Goal: Information Seeking & Learning: Understand process/instructions

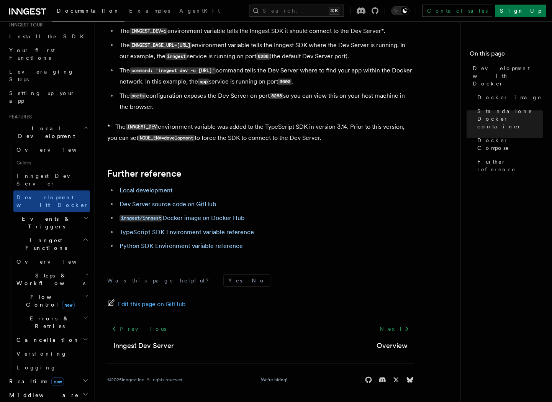
scroll to position [62, 0]
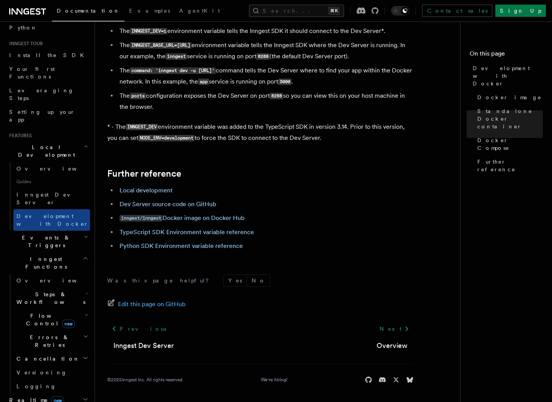
click at [75, 140] on h2 "Local Development" at bounding box center [48, 150] width 84 height 21
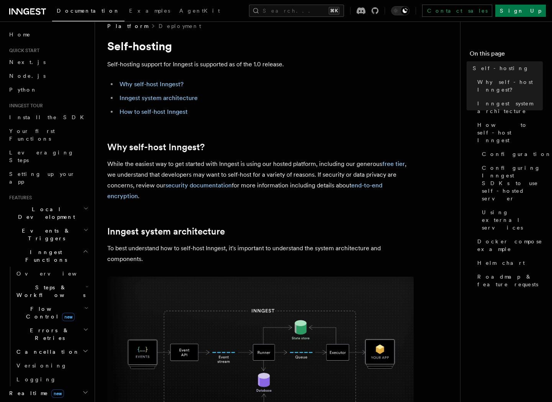
scroll to position [25, 0]
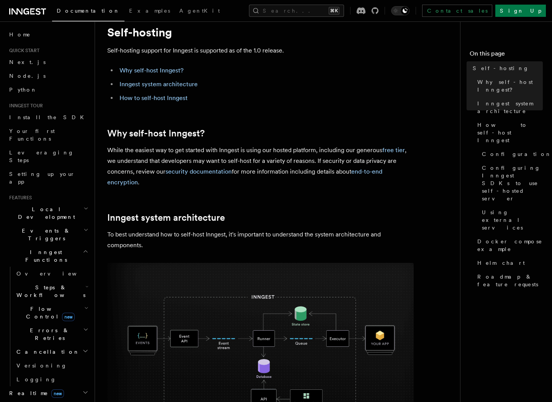
click at [163, 102] on li "How to self-host Inngest" at bounding box center [265, 98] width 297 height 11
click at [163, 100] on link "How to self-host Inngest" at bounding box center [154, 97] width 68 height 7
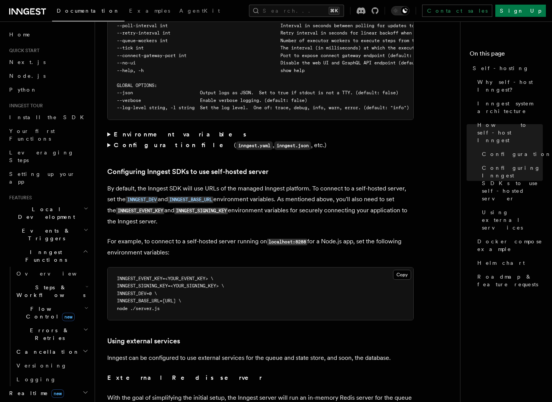
scroll to position [1531, 0]
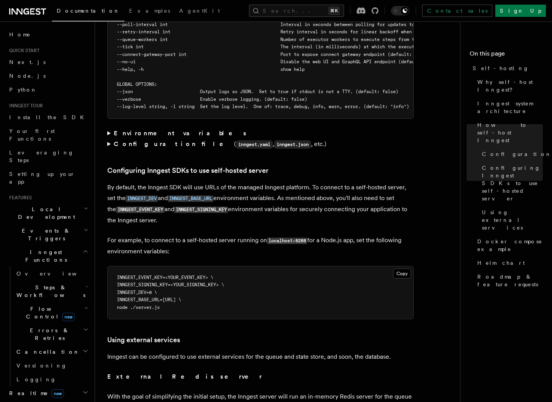
click at [123, 282] on span "INNGEST_SIGNING_KEY=<YOUR_SIGNING_KEY> \" at bounding box center [170, 284] width 107 height 5
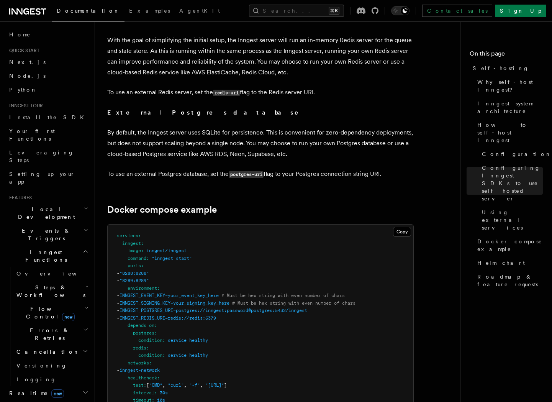
scroll to position [1889, 0]
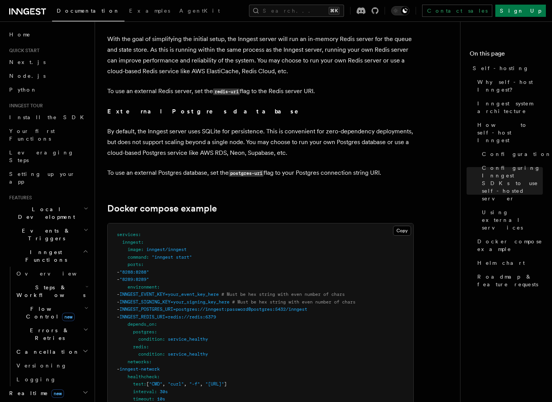
drag, startPoint x: 133, startPoint y: 276, endPoint x: 386, endPoint y: 284, distance: 253.1
copy code "- INNGEST_EVENT_KEY=your_event_key_here # Must be hex string with even number o…"
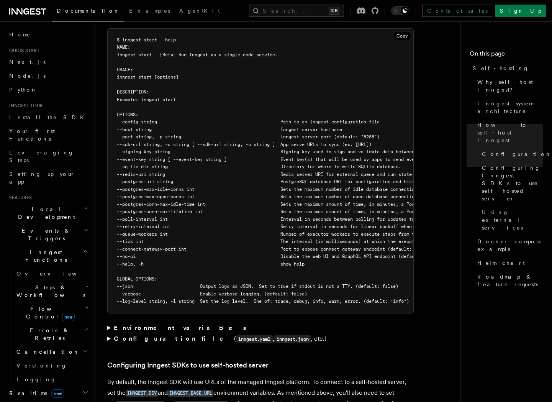
scroll to position [1340, 0]
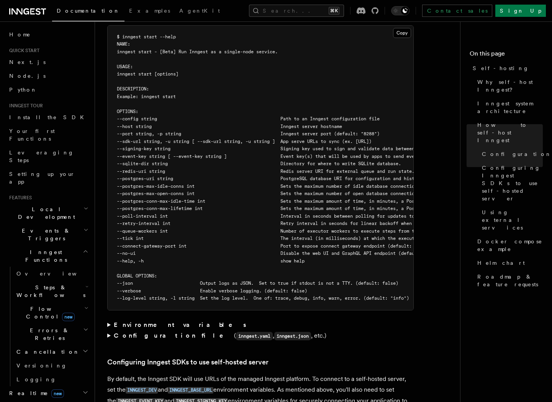
click at [107, 308] on div "Platform Deployment Self-hosting Self-hosting support for Inngest is supported …" at bounding box center [293, 315] width 396 height 3310
click at [108, 320] on summary "Environment variables" at bounding box center [260, 325] width 307 height 11
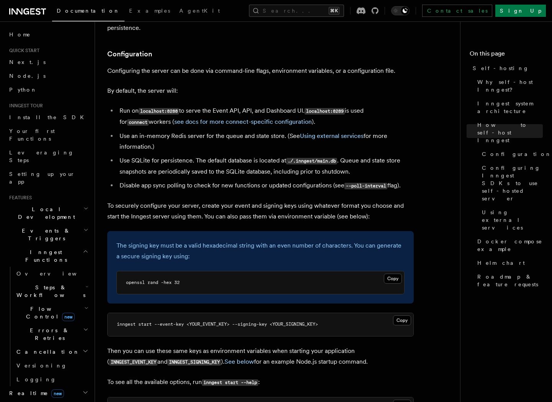
scroll to position [965, 0]
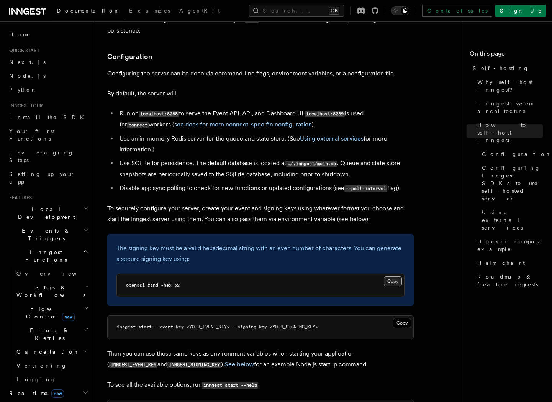
click at [394, 276] on button "Copy Copied" at bounding box center [393, 281] width 18 height 10
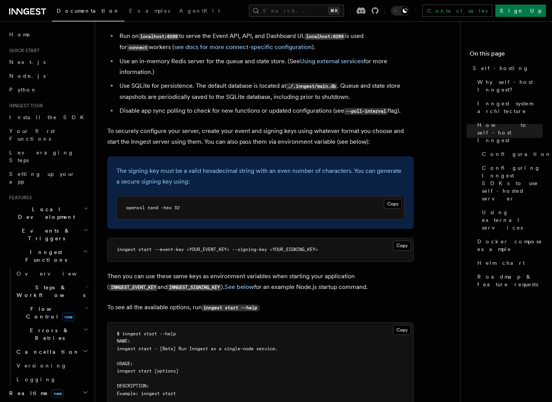
scroll to position [1042, 0]
click at [223, 247] on span "inngest start --event-key <YOUR_EVENT_KEY> --signing-key <YOUR_SIGNING_KEY>" at bounding box center [217, 249] width 201 height 5
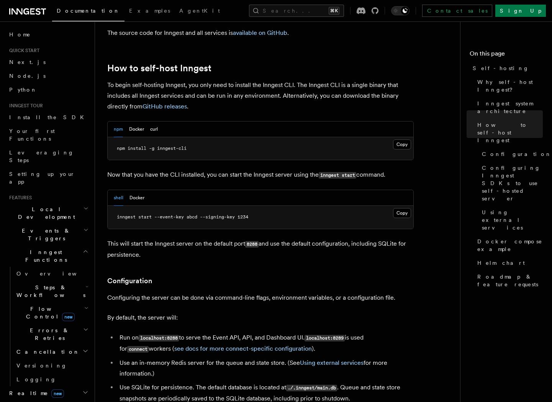
scroll to position [740, 0]
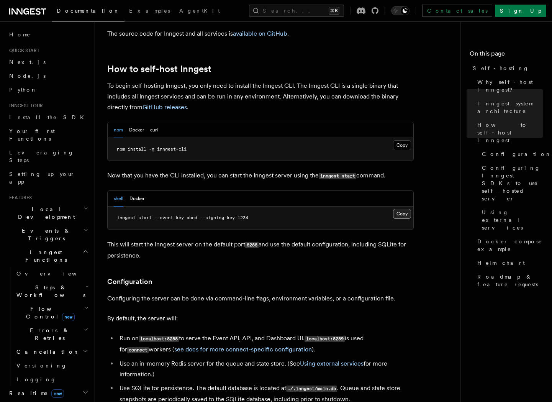
click at [399, 209] on button "Copy Copied" at bounding box center [402, 214] width 18 height 10
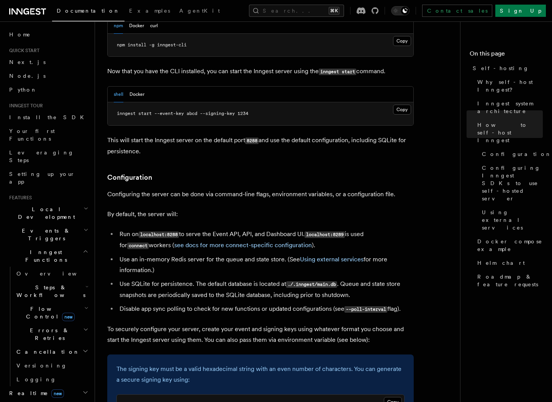
scroll to position [846, 0]
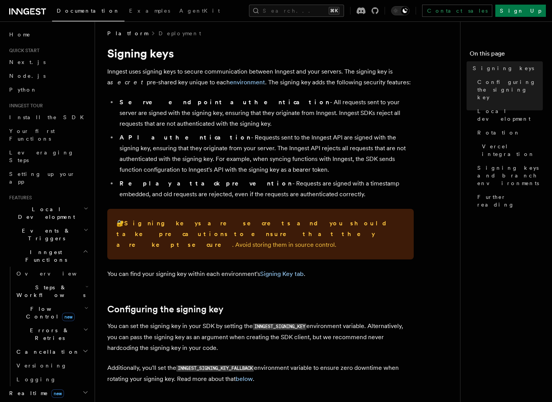
scroll to position [2, 0]
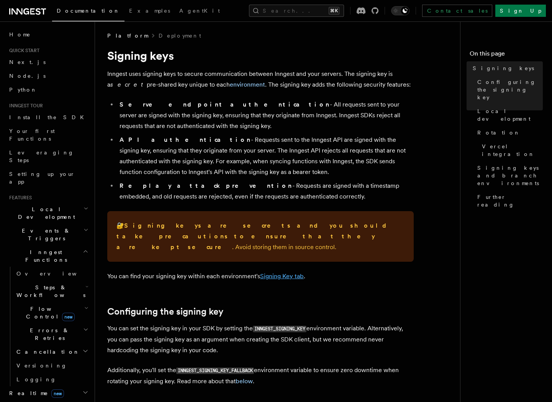
click at [276, 273] on link "Signing Key tab" at bounding box center [282, 276] width 44 height 7
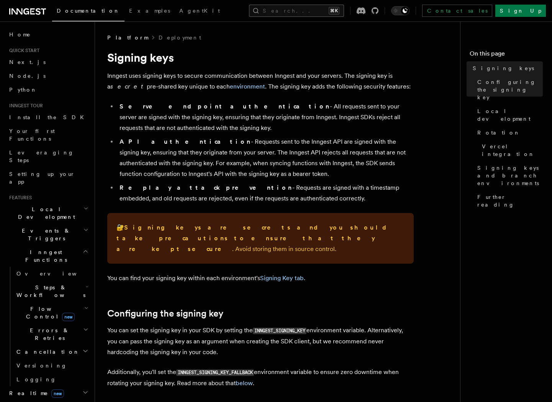
click at [287, 14] on button "Search... ⌘K" at bounding box center [296, 11] width 95 height 12
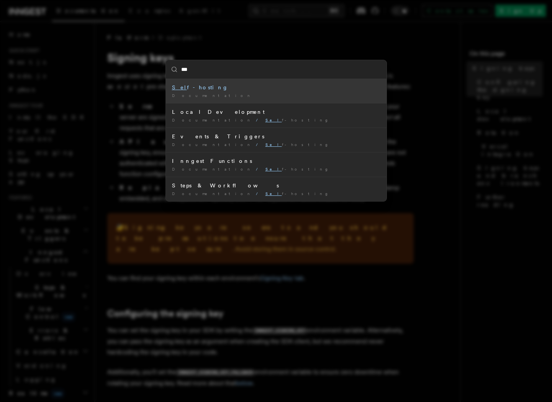
type input "****"
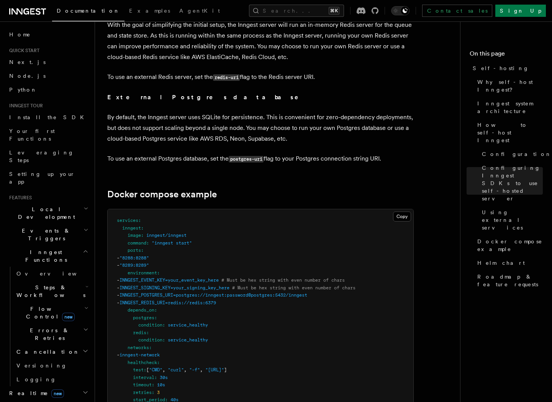
scroll to position [1901, 0]
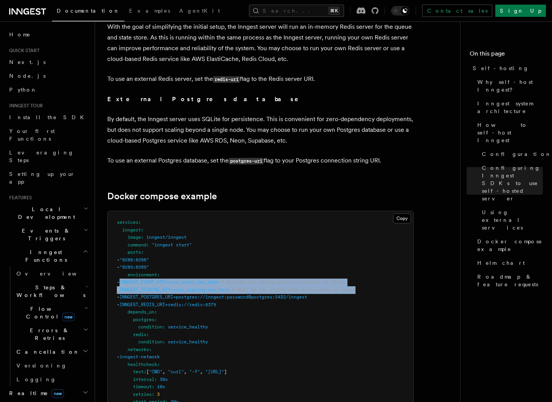
drag, startPoint x: 140, startPoint y: 264, endPoint x: 388, endPoint y: 273, distance: 248.9
copy code "INNGEST_EVENT_KEY=your_event_key_here # Must be hex string with even number of …"
click at [182, 191] on link "Docker compose example" at bounding box center [162, 196] width 110 height 11
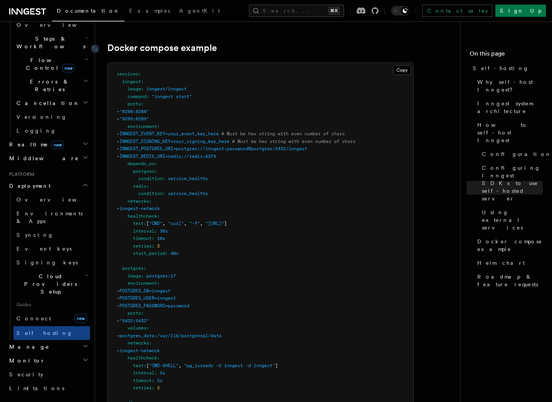
scroll to position [2056, 0]
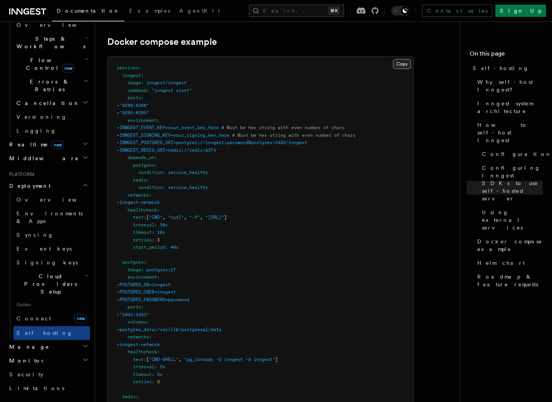
click at [399, 59] on button "Copy Copied" at bounding box center [402, 64] width 18 height 10
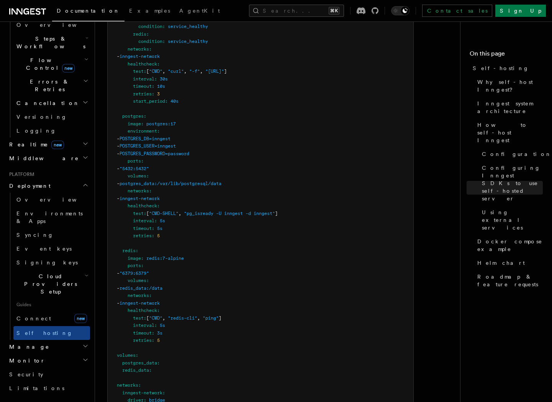
scroll to position [2212, 0]
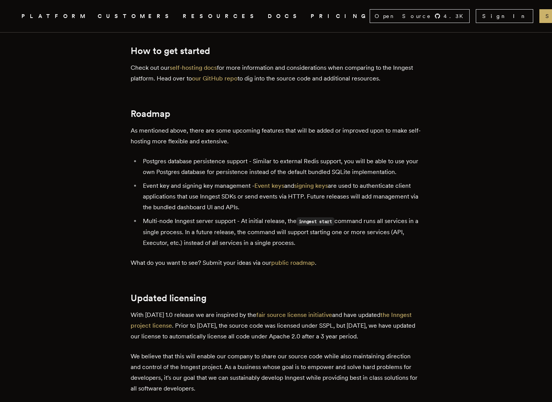
scroll to position [1347, 0]
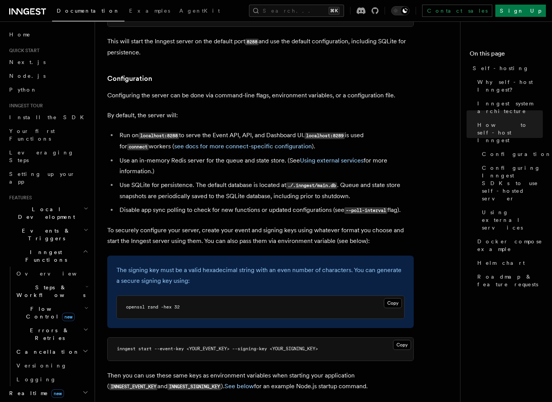
scroll to position [948, 0]
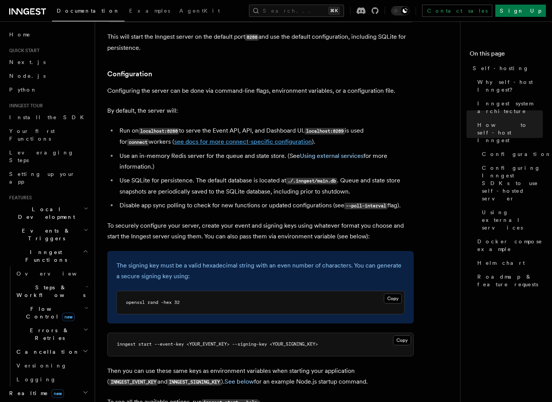
click at [190, 138] on link "see docs for more connect-specific configuration" at bounding box center [243, 141] width 138 height 7
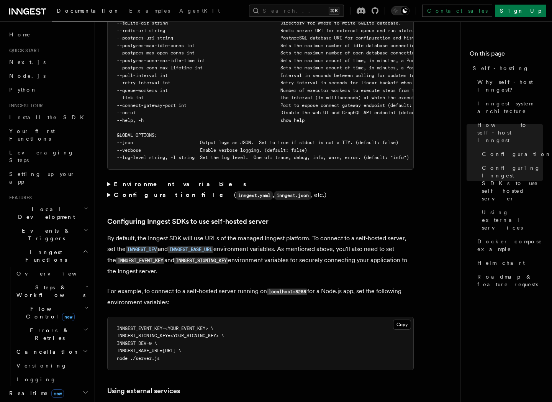
scroll to position [1481, 0]
click at [109, 178] on summary "Environment variables" at bounding box center [260, 183] width 307 height 11
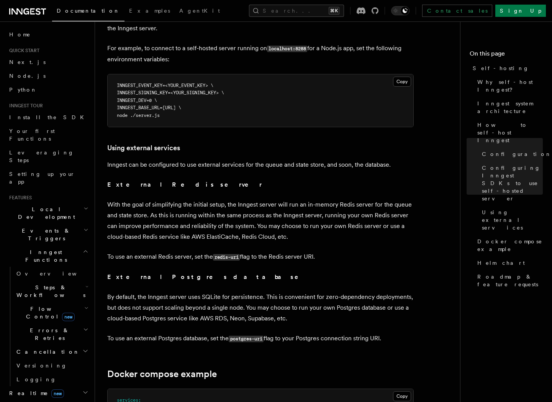
scroll to position [1776, 0]
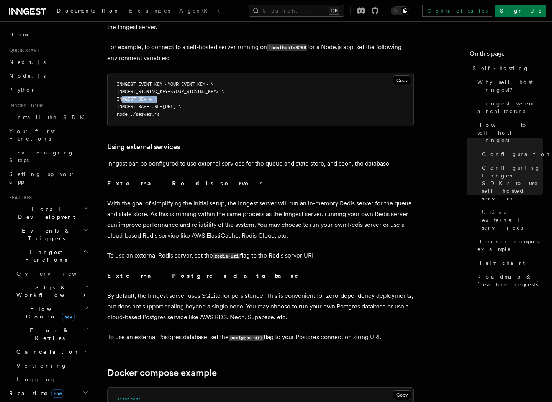
drag, startPoint x: 121, startPoint y: 79, endPoint x: 160, endPoint y: 80, distance: 38.3
click at [157, 97] on span "INNGEST_DEV=0 \" at bounding box center [137, 99] width 40 height 5
copy span "INNGEST_DEV=0"
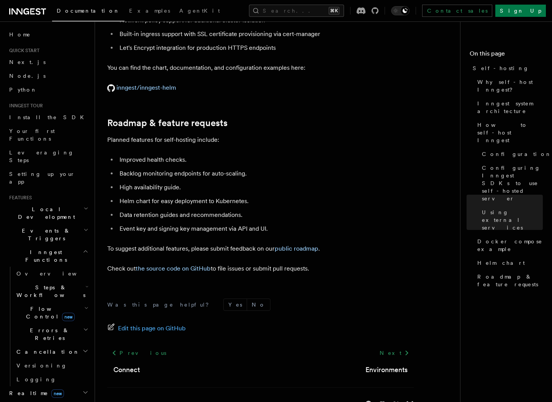
scroll to position [2941, 0]
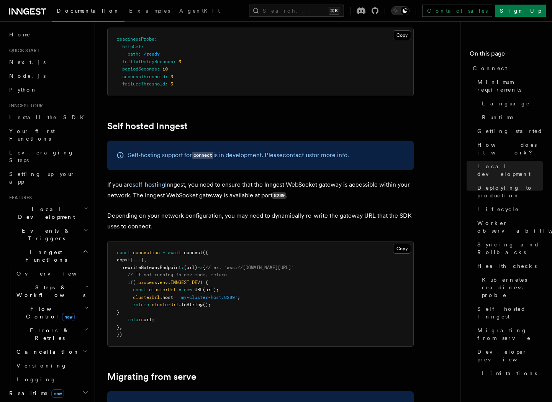
scroll to position [3766, 0]
